Goal: Task Accomplishment & Management: Manage account settings

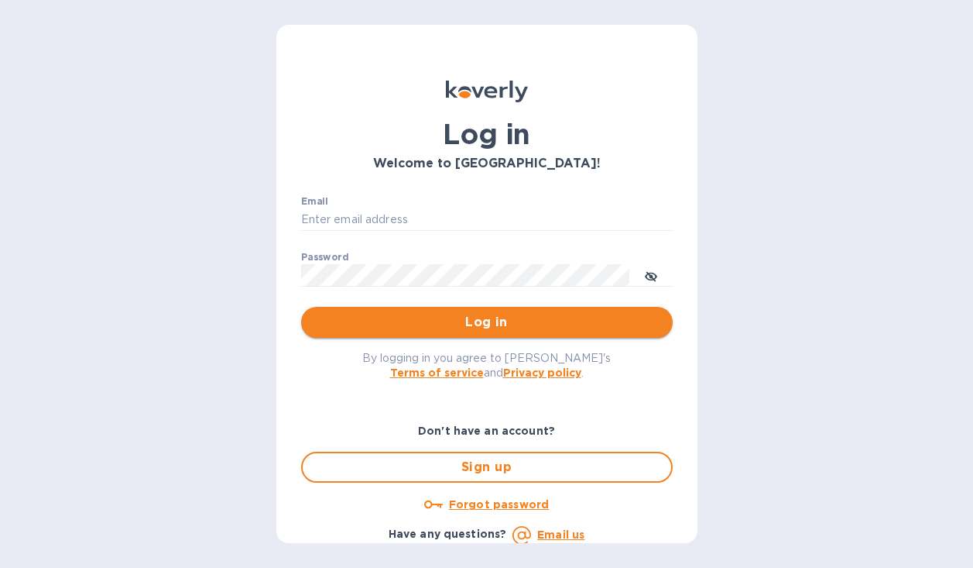
type input "[PERSON_NAME][EMAIL_ADDRESS][DOMAIN_NAME]"
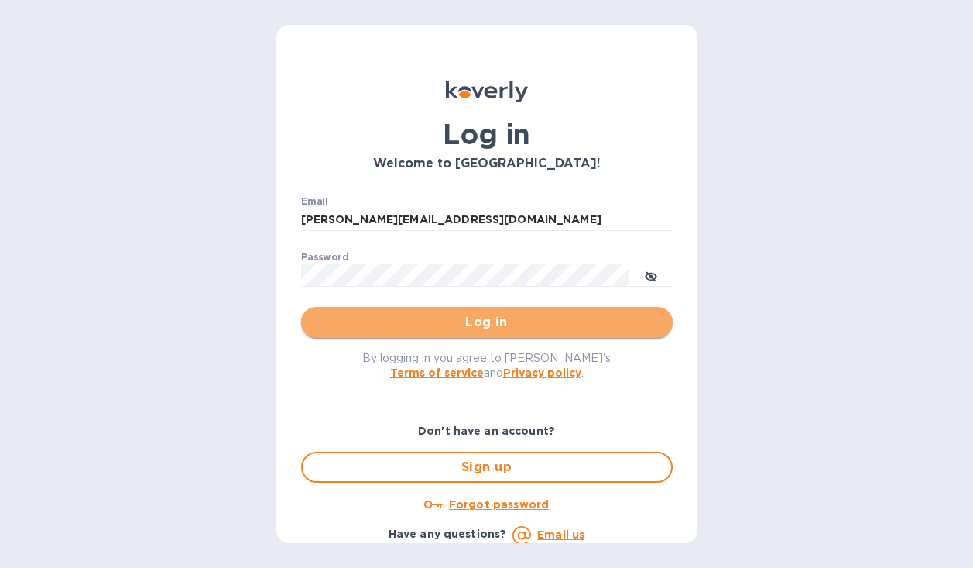
click at [548, 321] on span "Log in" at bounding box center [487, 322] width 347 height 19
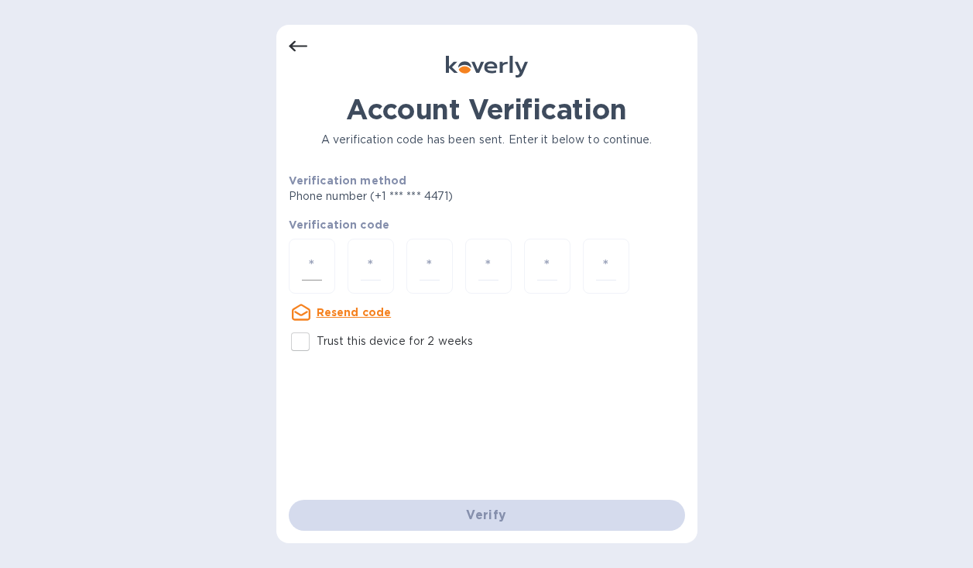
click at [321, 269] on div at bounding box center [312, 265] width 46 height 55
type input "4"
type input "0"
type input "3"
type input "0"
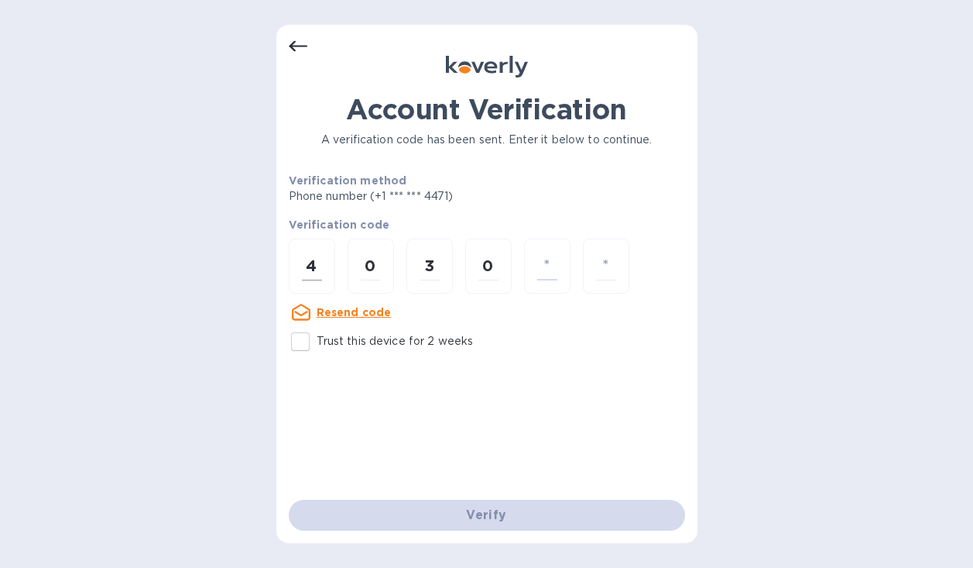
type input "8"
type input "6"
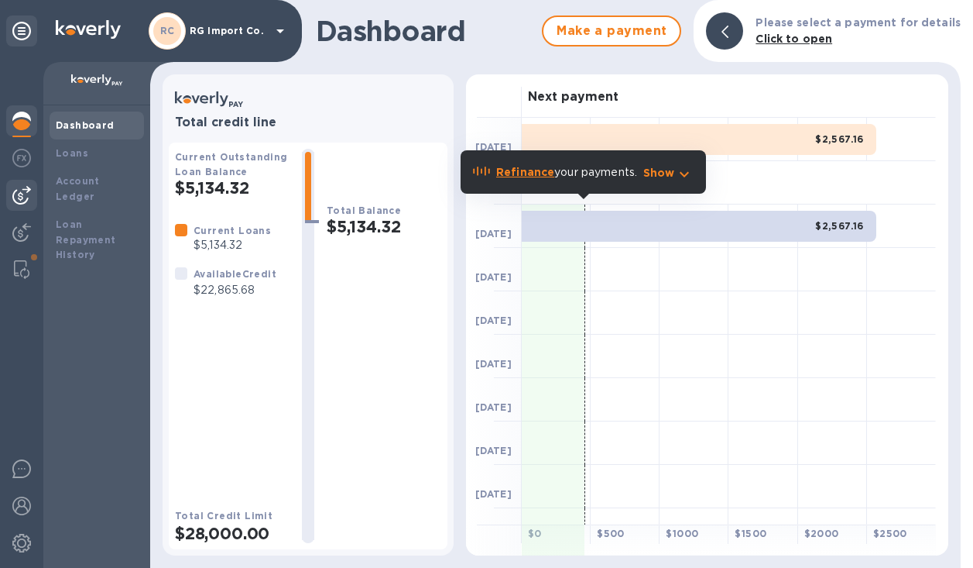
click at [13, 194] on img at bounding box center [21, 195] width 19 height 19
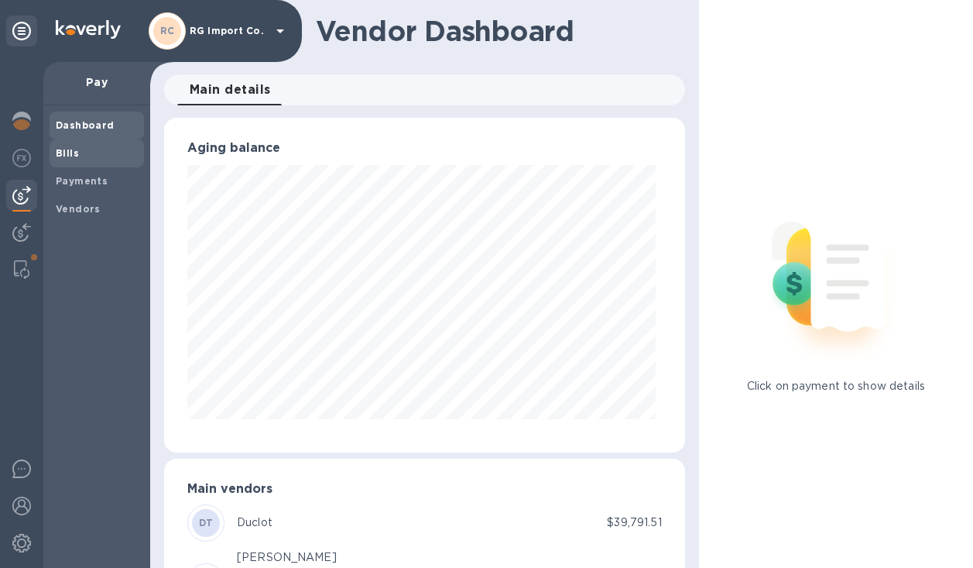
scroll to position [334, 515]
click at [70, 154] on b "Bills" at bounding box center [67, 153] width 23 height 12
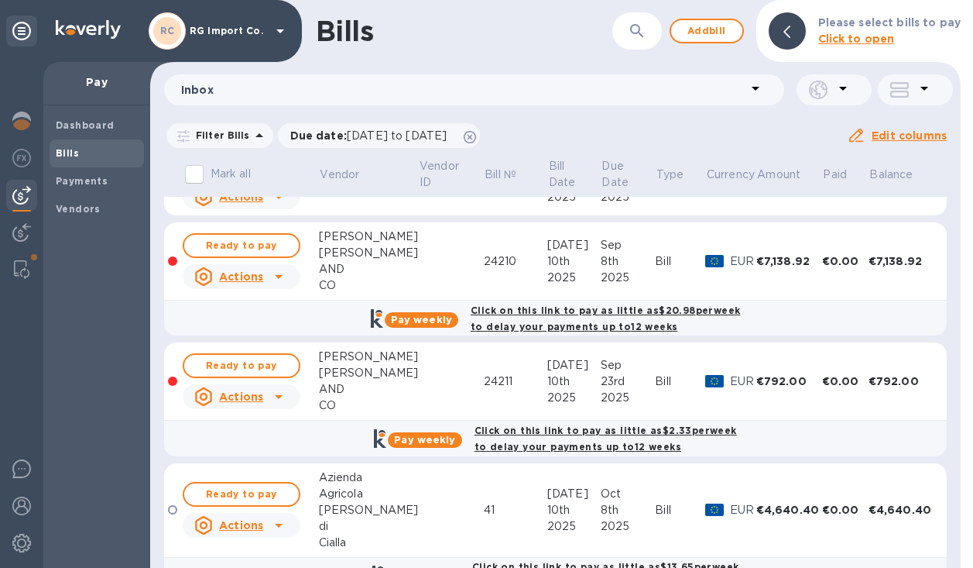
scroll to position [389, 0]
